Goal: Browse casually: Explore the website without a specific task or goal

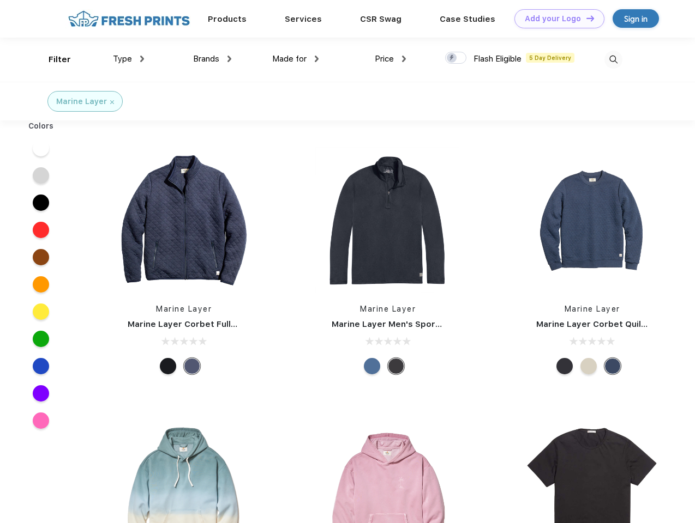
click at [555, 19] on link "Add your Logo Design Tool" at bounding box center [559, 18] width 90 height 19
click at [0, 0] on div "Design Tool" at bounding box center [0, 0] width 0 height 0
click at [585, 18] on link "Add your Logo Design Tool" at bounding box center [559, 18] width 90 height 19
click at [52, 59] on div "Filter" at bounding box center [60, 59] width 22 height 13
click at [129, 59] on span "Type" at bounding box center [122, 59] width 19 height 10
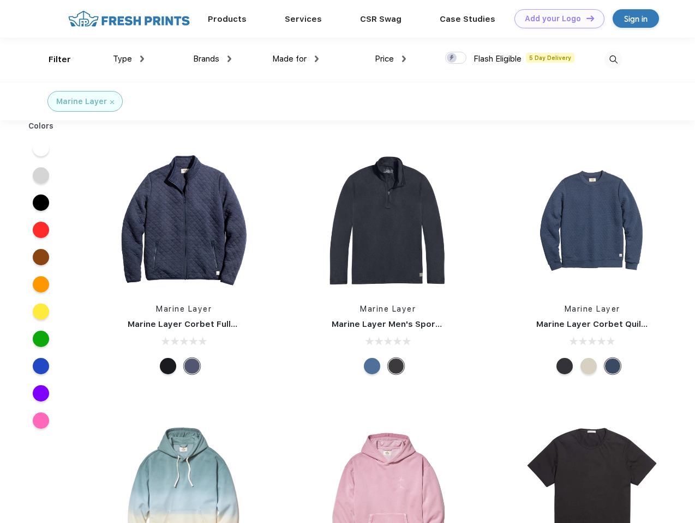
click at [212, 59] on span "Brands" at bounding box center [206, 59] width 26 height 10
click at [295, 59] on span "Made for" at bounding box center [289, 59] width 34 height 10
click at [390, 59] on span "Price" at bounding box center [384, 59] width 19 height 10
click at [456, 58] on div at bounding box center [455, 58] width 21 height 12
click at [452, 58] on input "checkbox" at bounding box center [448, 54] width 7 height 7
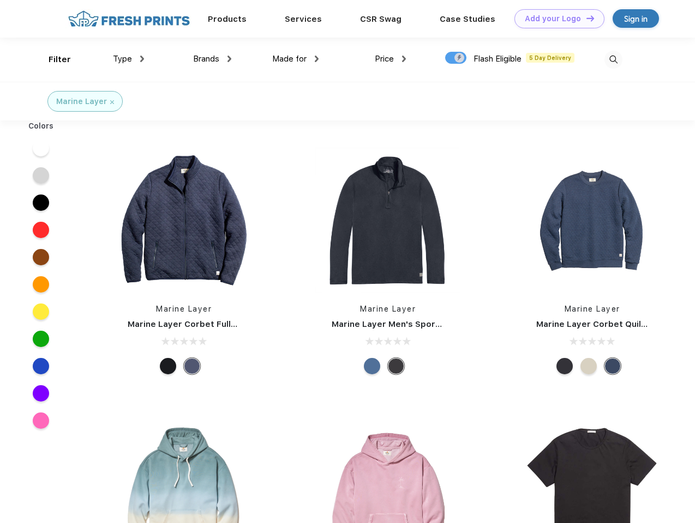
click at [613, 59] on img at bounding box center [613, 60] width 18 height 18
